Goal: Transaction & Acquisition: Purchase product/service

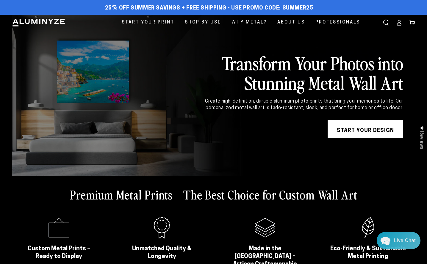
click at [383, 135] on link "START YOUR DESIGN" at bounding box center [366, 129] width 76 height 18
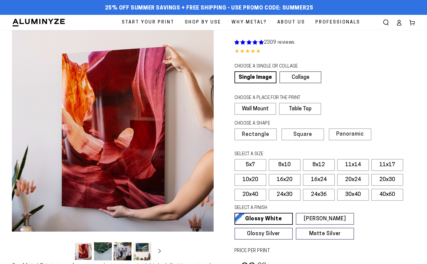
select select "**********"
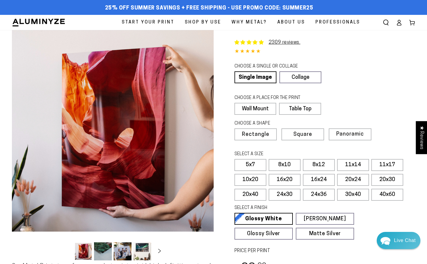
scroll to position [1, 0]
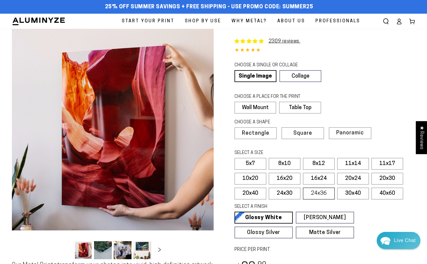
click at [320, 195] on label "24x36" at bounding box center [319, 194] width 32 height 12
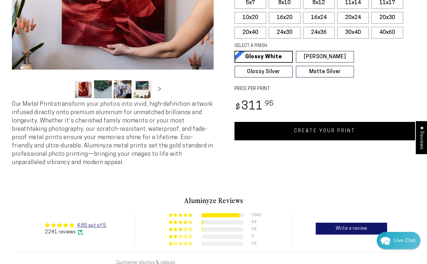
scroll to position [163, 0]
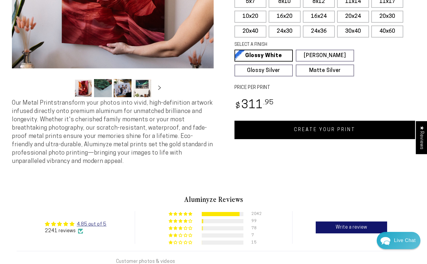
click at [292, 131] on link "CREATE YOUR PRINT" at bounding box center [325, 130] width 181 height 18
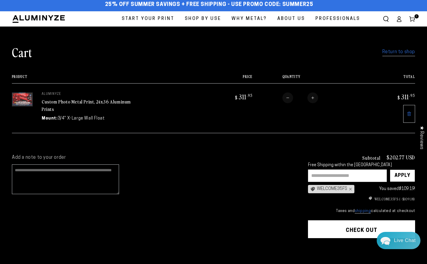
click at [75, 176] on textarea "Add a note to your order" at bounding box center [65, 180] width 107 height 30
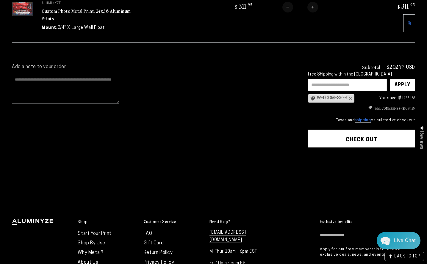
scroll to position [96, 0]
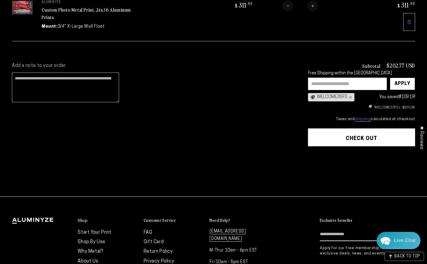
click at [327, 96] on div "WELCOME35FS ×" at bounding box center [331, 97] width 46 height 8
click at [344, 133] on button "Check out" at bounding box center [361, 138] width 107 height 18
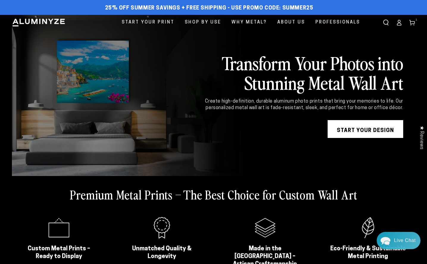
drag, startPoint x: 178, startPoint y: 10, endPoint x: 227, endPoint y: 14, distance: 49.3
click at [178, 10] on span "25% off Summer Savings + Free Shipping - Use Promo Code: SUMMER25" at bounding box center [209, 8] width 208 height 7
click at [305, 8] on span "25% off Summer Savings + Free Shipping - Use Promo Code: SUMMER25" at bounding box center [209, 8] width 208 height 7
click at [413, 21] on use at bounding box center [412, 22] width 5 height 5
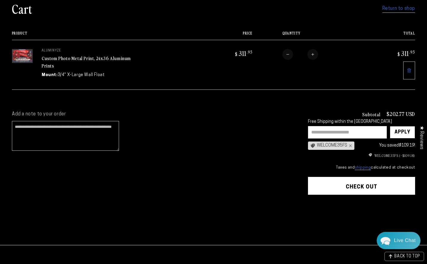
scroll to position [48, 0]
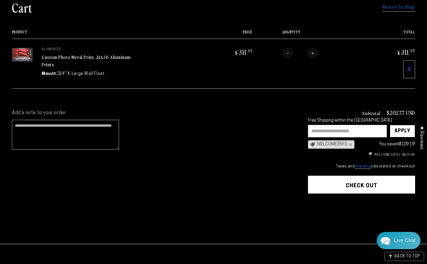
click at [321, 132] on input "text" at bounding box center [347, 131] width 79 height 13
type input "********"
click at [405, 133] on div "Apply" at bounding box center [403, 131] width 16 height 12
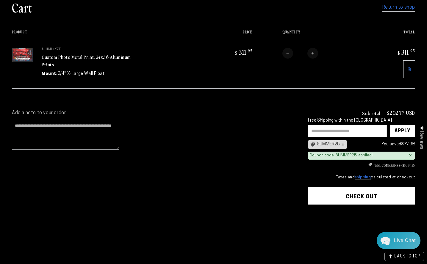
click at [329, 196] on button "Check out" at bounding box center [361, 196] width 107 height 18
